Goal: Navigation & Orientation: Find specific page/section

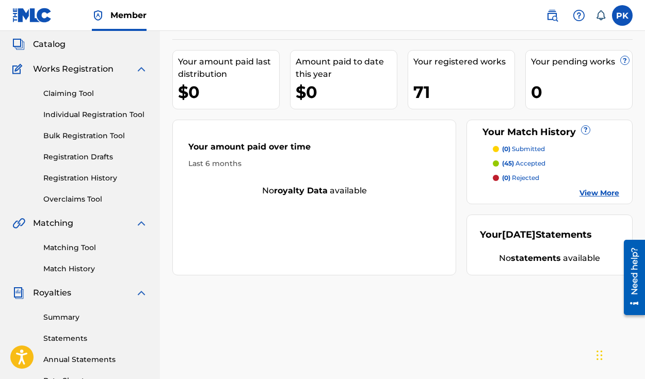
scroll to position [60, 0]
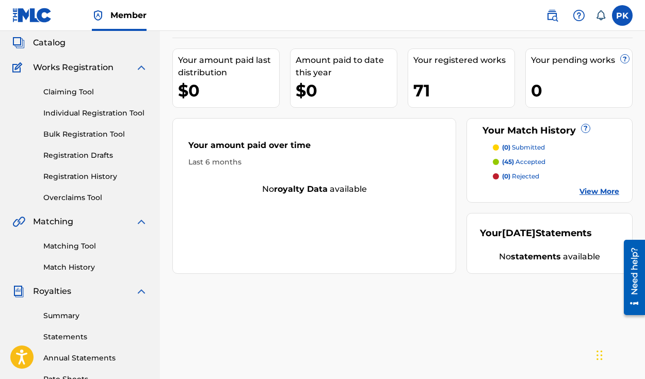
click at [73, 314] on link "Summary" at bounding box center [95, 315] width 104 height 11
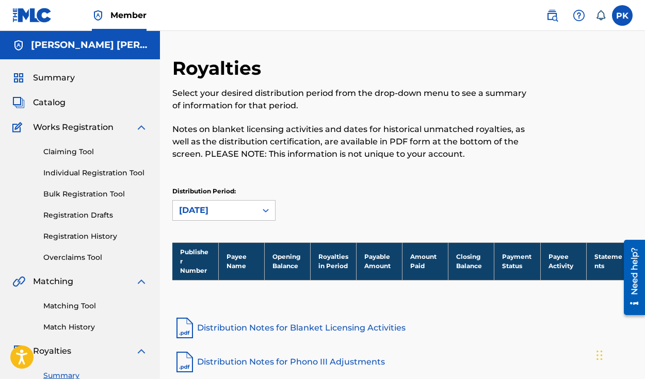
click at [35, 63] on div "Summary Catalog Works Registration Claiming Tool Individual Registration Tool B…" at bounding box center [80, 324] width 160 height 531
click at [35, 74] on span "Summary" at bounding box center [54, 78] width 42 height 12
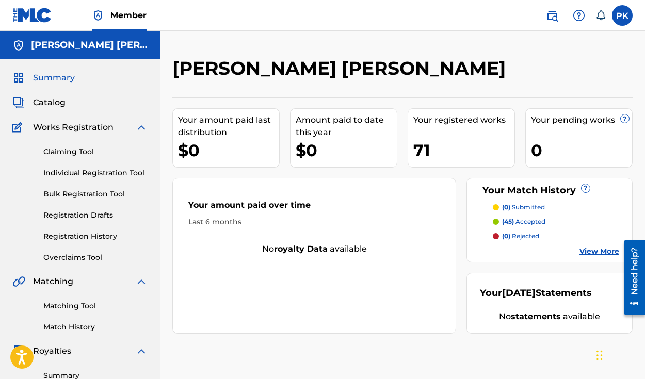
click at [64, 114] on div "Summary Catalog Works Registration Claiming Tool Individual Registration Tool B…" at bounding box center [80, 324] width 160 height 531
click at [58, 99] on span "Catalog" at bounding box center [49, 102] width 32 height 12
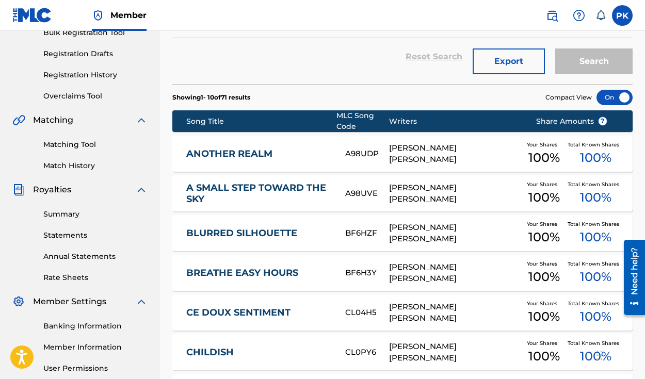
scroll to position [162, 0]
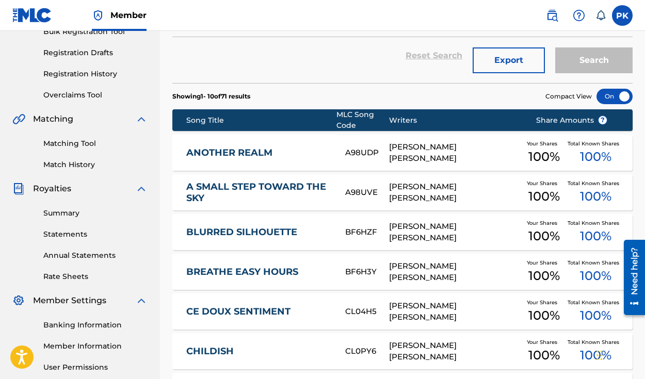
click at [325, 148] on link "ANOTHER REALM" at bounding box center [258, 153] width 145 height 12
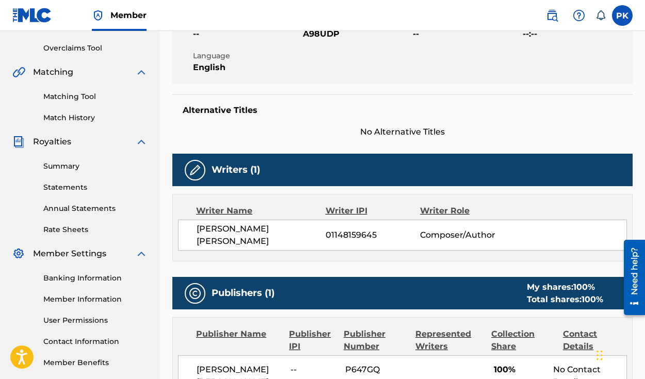
scroll to position [199, 0]
